Goal: Task Accomplishment & Management: Complete application form

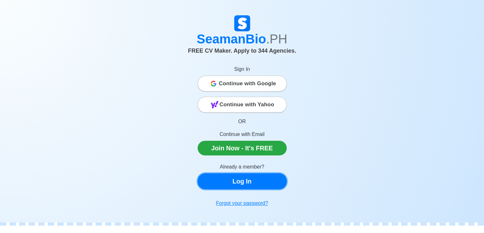
click at [250, 182] on link "Log In" at bounding box center [242, 181] width 89 height 16
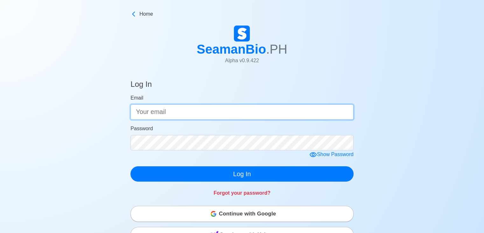
click at [202, 113] on input "Email" at bounding box center [242, 111] width 223 height 15
type input "[EMAIL_ADDRESS][DOMAIN_NAME]"
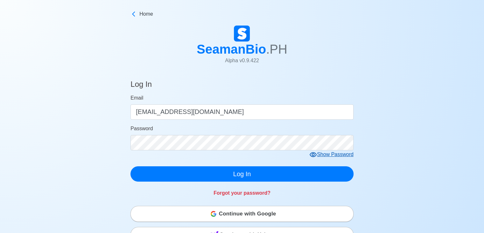
click at [314, 155] on icon at bounding box center [313, 154] width 7 height 5
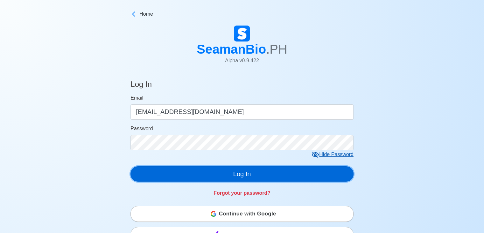
click at [216, 176] on button "Log In" at bounding box center [242, 173] width 223 height 15
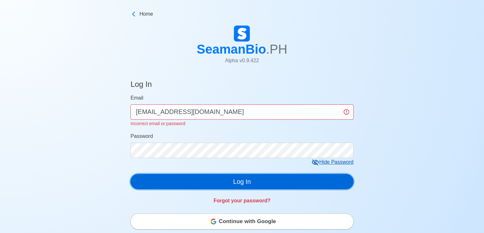
click at [201, 179] on button "Log In" at bounding box center [242, 181] width 223 height 15
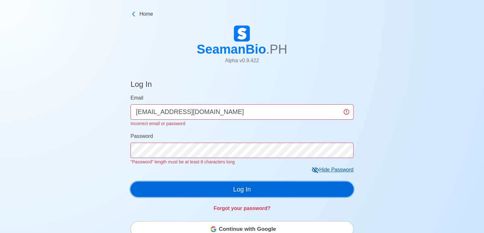
click at [204, 186] on button "Log In" at bounding box center [242, 188] width 223 height 15
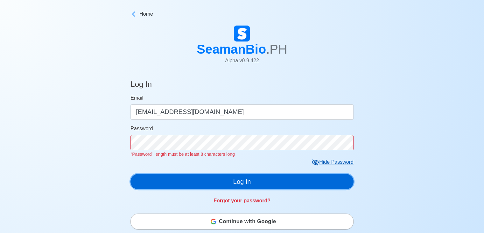
click at [210, 183] on button "Log In" at bounding box center [242, 181] width 223 height 15
click at [197, 181] on button "Log In" at bounding box center [242, 181] width 223 height 15
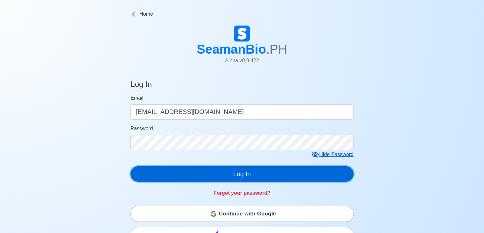
click at [195, 181] on button "Log In" at bounding box center [242, 173] width 223 height 15
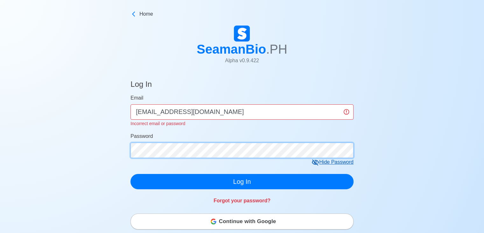
click button "Log In" at bounding box center [242, 181] width 223 height 15
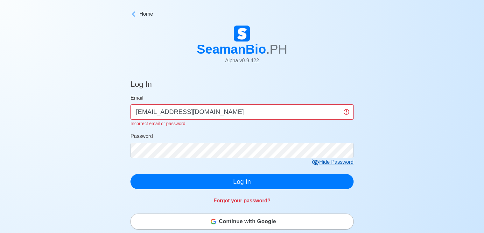
drag, startPoint x: 269, startPoint y: 216, endPoint x: 268, endPoint y: 222, distance: 5.4
click at [269, 221] on button "Continue with Google" at bounding box center [242, 221] width 223 height 16
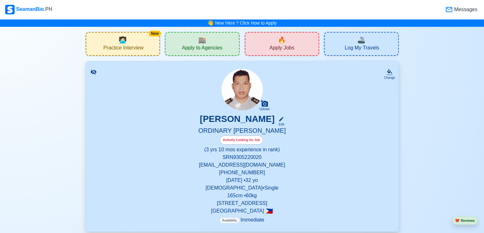
click at [288, 46] on span "Apply Jobs" at bounding box center [282, 49] width 25 height 8
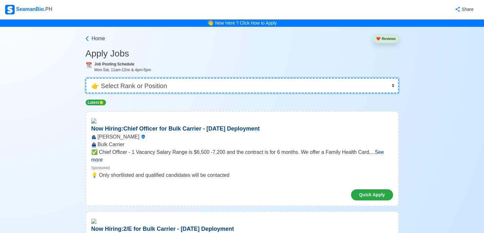
click at [386, 84] on select "👉 Select Rank or Position Master Chief Officer 2nd Officer 3rd Officer Junior O…" at bounding box center [242, 85] width 313 height 15
select select "Ordinary [PERSON_NAME]"
click at [86, 78] on select "👉 Select Rank or Position Master Chief Officer 2nd Officer 3rd Officer Junior O…" at bounding box center [242, 85] width 313 height 15
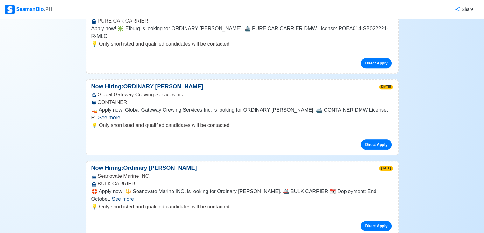
scroll to position [446, 0]
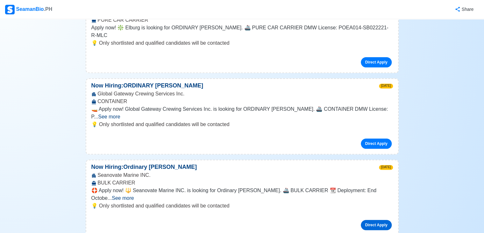
click at [375, 219] on link "Direct Apply" at bounding box center [376, 224] width 31 height 10
click at [381, 138] on link "Direct Apply" at bounding box center [376, 143] width 31 height 10
click at [372, 138] on link "Direct Apply" at bounding box center [376, 143] width 31 height 10
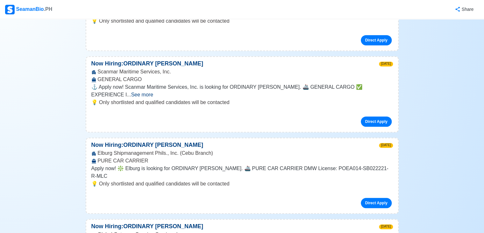
scroll to position [255, 0]
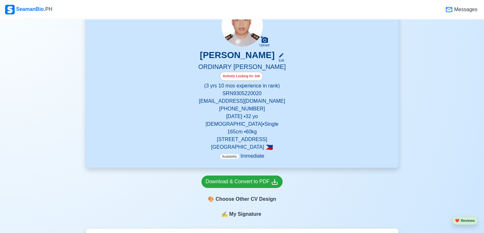
scroll to position [96, 0]
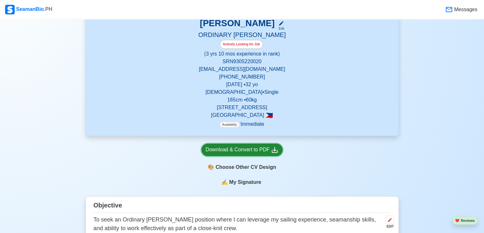
click at [237, 150] on div "Download & Convert to PDF" at bounding box center [242, 150] width 73 height 8
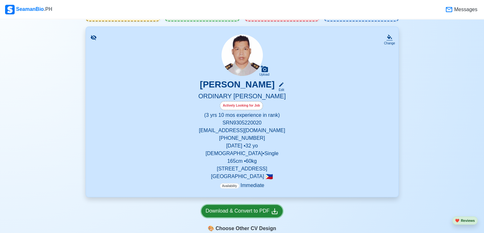
scroll to position [0, 0]
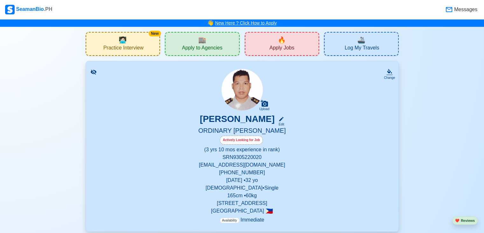
click at [242, 22] on link "New Here ? Click How to Apply" at bounding box center [246, 22] width 62 height 5
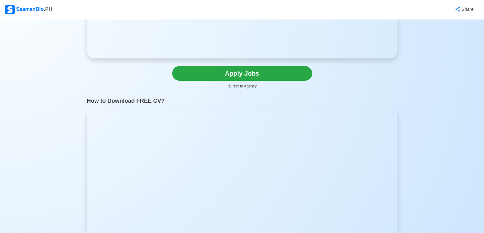
scroll to position [127, 0]
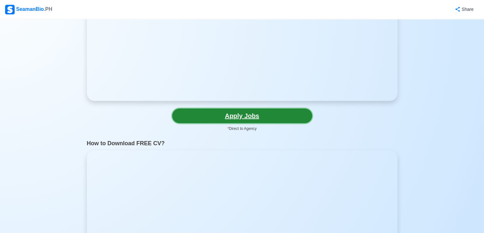
click at [265, 118] on link "Apply Jobs" at bounding box center [242, 115] width 140 height 15
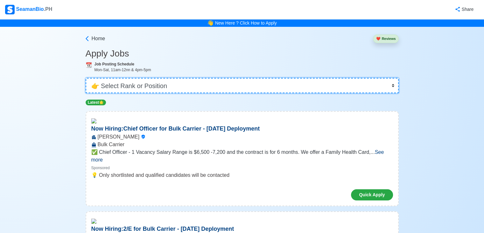
click at [393, 85] on select "👉 Select Rank or Position Master Chief Officer 2nd Officer 3rd Officer Junior O…" at bounding box center [242, 85] width 313 height 15
select select "Ordinary [PERSON_NAME]"
click at [86, 78] on select "👉 Select Rank or Position Master Chief Officer 2nd Officer 3rd Officer Junior O…" at bounding box center [242, 85] width 313 height 15
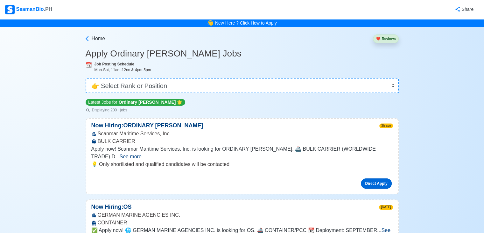
click at [380, 178] on link "Direct Apply" at bounding box center [376, 183] width 31 height 10
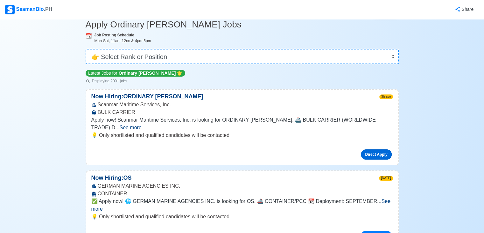
scroll to position [64, 0]
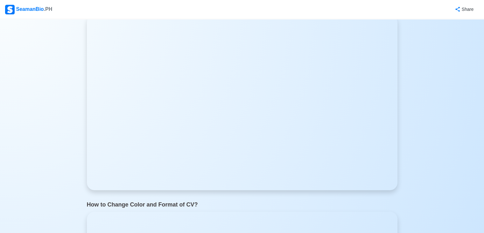
scroll to position [764, 0]
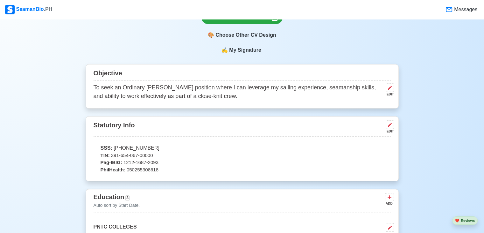
scroll to position [226, 0]
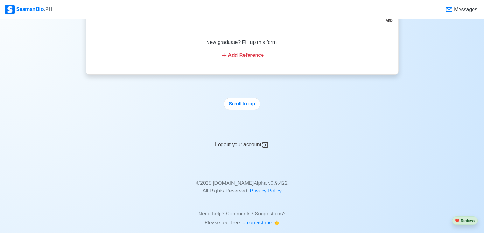
scroll to position [2070, 0]
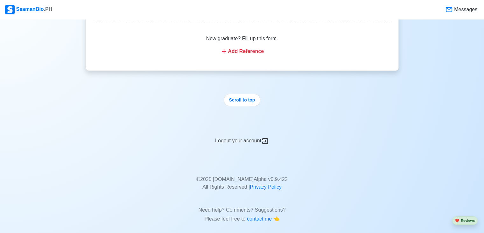
click at [234, 139] on div "Logout your account" at bounding box center [242, 137] width 313 height 16
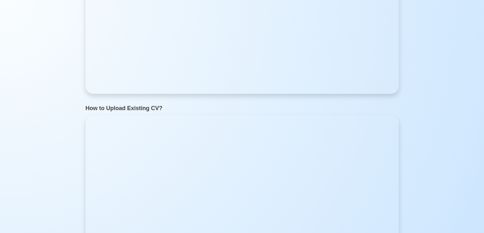
scroll to position [0, 0]
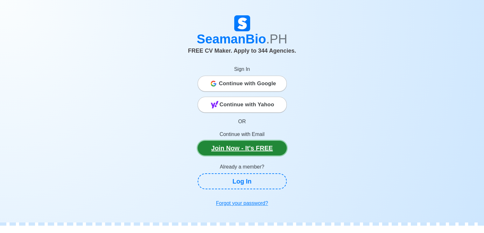
click at [233, 148] on link "Join Now - It's FREE" at bounding box center [242, 147] width 89 height 15
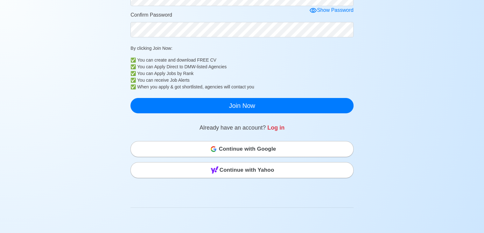
scroll to position [159, 0]
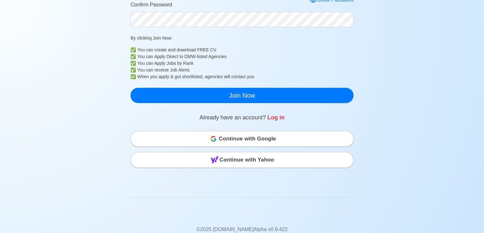
click at [207, 141] on div "Continue with Google" at bounding box center [242, 138] width 223 height 13
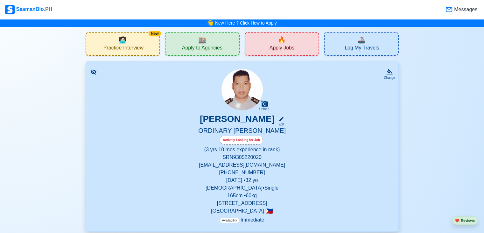
click at [278, 46] on span "Apply Jobs" at bounding box center [282, 49] width 25 height 8
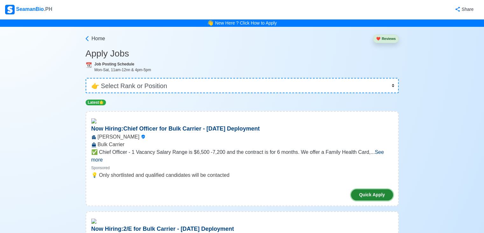
click at [373, 189] on button "Quick Apply" at bounding box center [372, 194] width 42 height 11
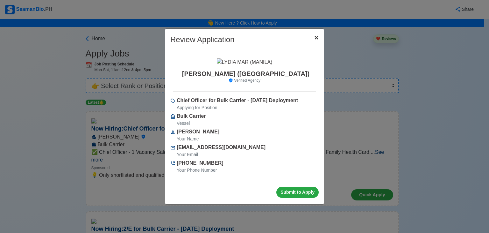
click at [317, 35] on span "×" at bounding box center [316, 37] width 4 height 9
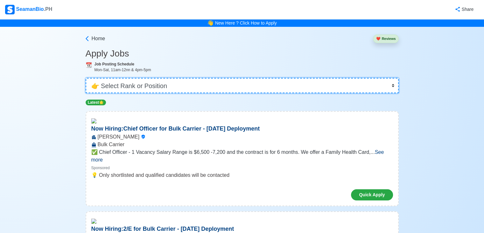
click at [235, 86] on select "👉 Select Rank or Position Master Chief Officer 2nd Officer 3rd Officer Junior O…" at bounding box center [242, 85] width 313 height 15
select select "Ordinary [PERSON_NAME]"
click at [86, 78] on select "👉 Select Rank or Position Master Chief Officer 2nd Officer 3rd Officer Junior O…" at bounding box center [242, 85] width 313 height 15
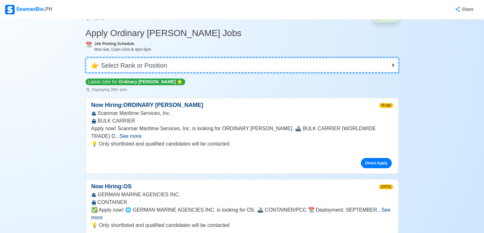
scroll to position [32, 0]
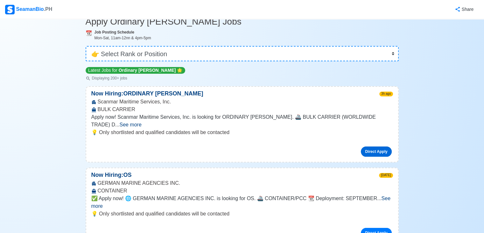
click at [377, 146] on link "Direct Apply" at bounding box center [376, 151] width 31 height 10
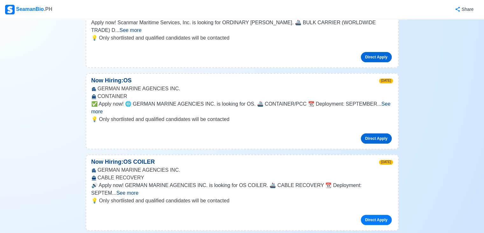
scroll to position [127, 0]
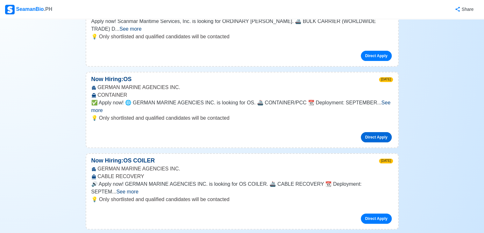
click at [370, 132] on link "Direct Apply" at bounding box center [376, 137] width 31 height 10
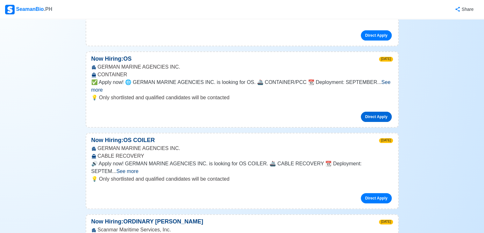
scroll to position [159, 0]
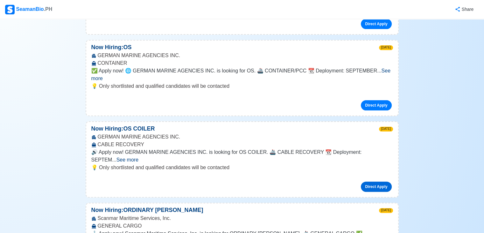
click at [381, 181] on link "Direct Apply" at bounding box center [376, 186] width 31 height 10
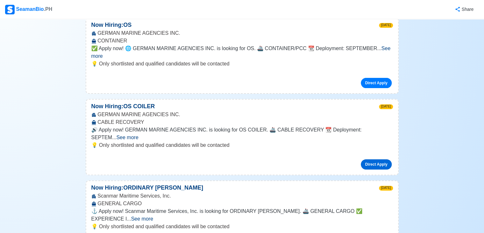
scroll to position [223, 0]
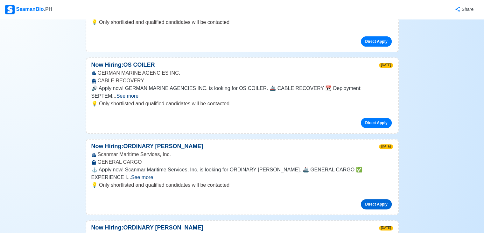
click at [378, 199] on link "Direct Apply" at bounding box center [376, 204] width 31 height 10
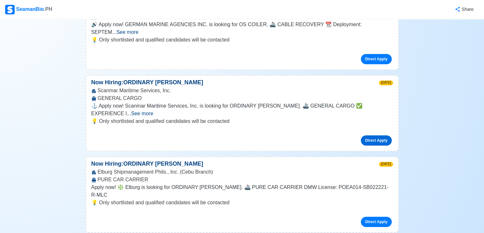
scroll to position [319, 0]
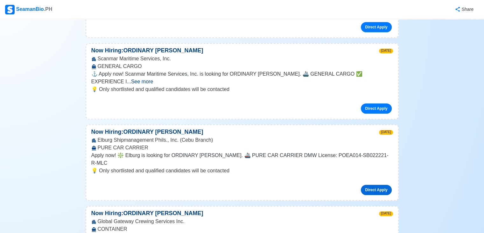
click at [375, 184] on link "Direct Apply" at bounding box center [376, 189] width 31 height 10
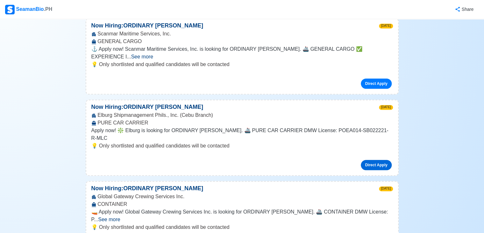
scroll to position [382, 0]
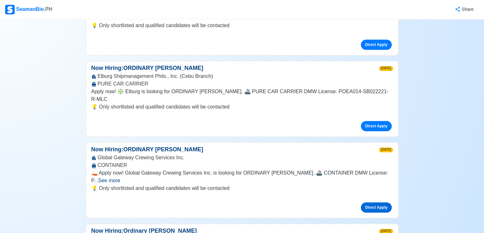
click at [381, 202] on link "Direct Apply" at bounding box center [376, 207] width 31 height 10
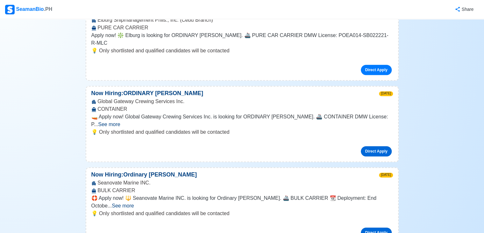
scroll to position [446, 0]
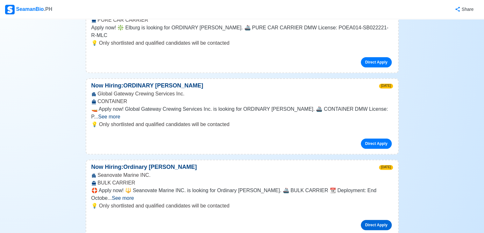
click at [373, 219] on link "Direct Apply" at bounding box center [376, 224] width 31 height 10
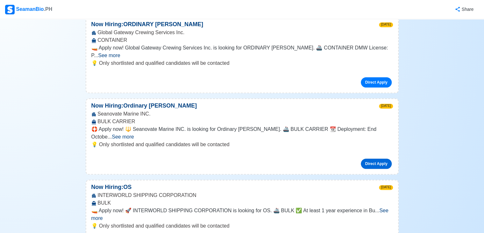
scroll to position [510, 0]
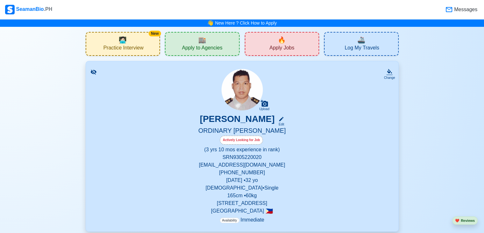
click at [285, 41] on span "🔥" at bounding box center [282, 40] width 8 height 10
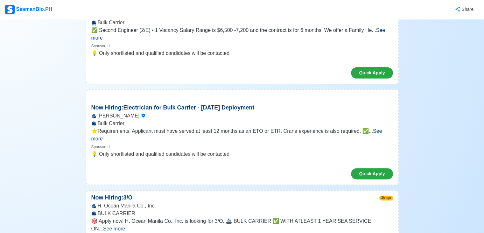
scroll to position [255, 0]
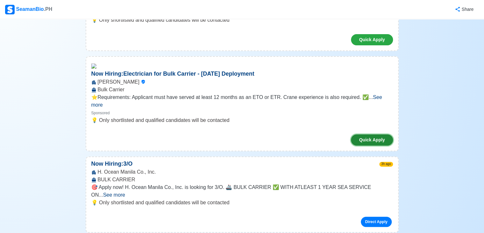
click at [370, 134] on button "Quick Apply" at bounding box center [372, 139] width 42 height 11
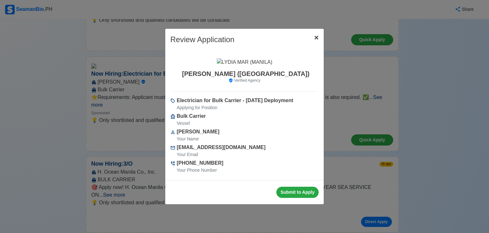
click at [317, 36] on span "×" at bounding box center [316, 37] width 4 height 9
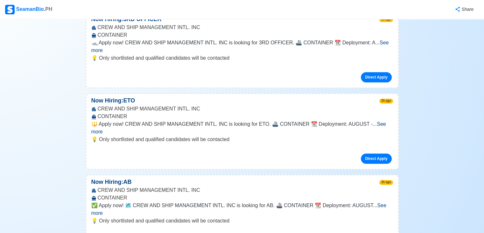
scroll to position [573, 0]
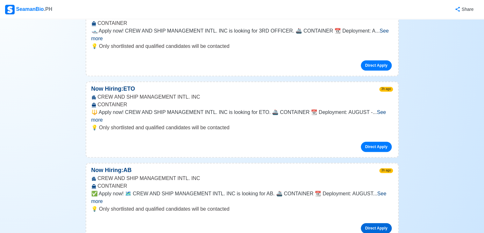
click at [376, 223] on link "Direct Apply" at bounding box center [376, 228] width 31 height 10
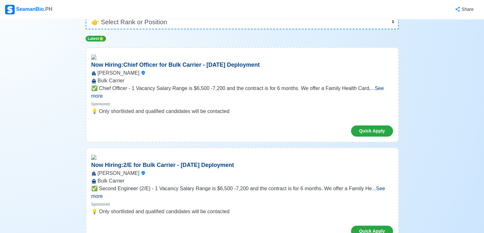
scroll to position [0, 0]
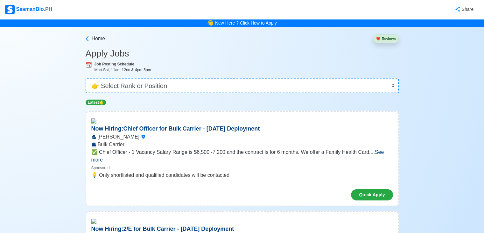
click at [141, 49] on h3 "Apply Jobs" at bounding box center [242, 53] width 313 height 11
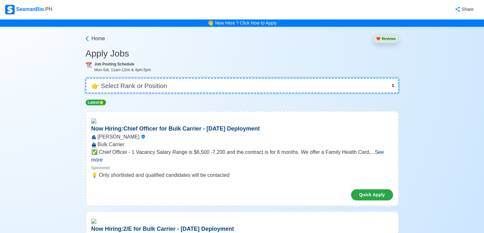
click at [189, 83] on select "👉 Select Rank or Position Master Chief Officer 2nd Officer 3rd Officer Junior O…" at bounding box center [242, 85] width 313 height 15
click at [86, 78] on select "👉 Select Rank or Position Master Chief Officer 2nd Officer 3rd Officer Junior O…" at bounding box center [242, 85] width 313 height 15
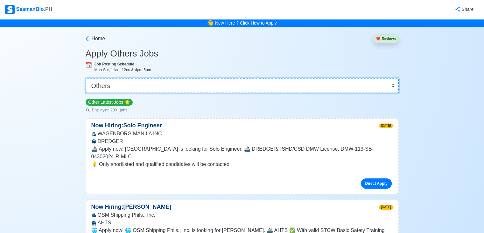
click at [187, 89] on select "👉 Select Rank or Position Master Chief Officer 2nd Officer 3rd Officer Junior O…" at bounding box center [242, 85] width 313 height 15
select select "Ordinary [PERSON_NAME]"
click at [86, 78] on select "👉 Select Rank or Position Master Chief Officer 2nd Officer 3rd Officer Junior O…" at bounding box center [242, 85] width 313 height 15
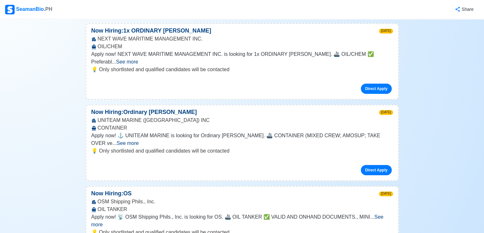
scroll to position [2134, 0]
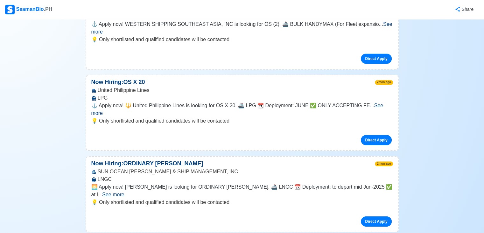
scroll to position [9491, 0]
